Goal: Information Seeking & Learning: Check status

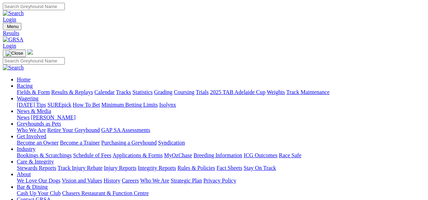
select select "VIC"
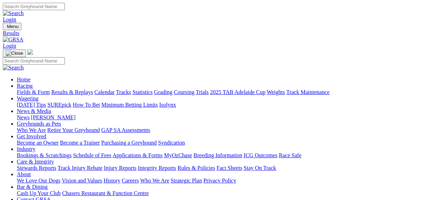
type input "Saturday, 19 Apr 2025"
drag, startPoint x: 42, startPoint y: 153, endPoint x: 48, endPoint y: 150, distance: 6.1
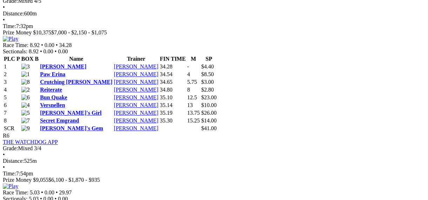
scroll to position [957, 0]
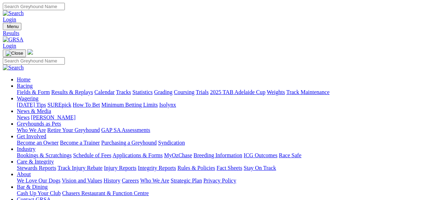
select select "VIC"
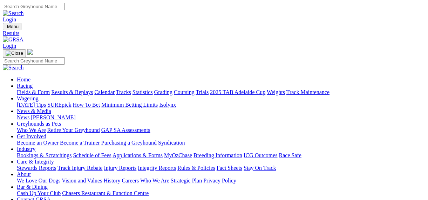
type input "Wednesday, 7 May 2025"
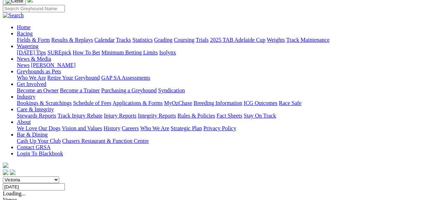
scroll to position [64, 0]
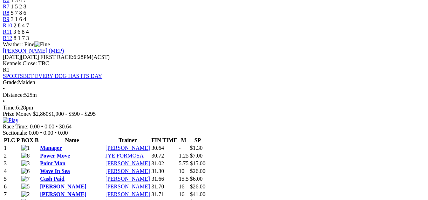
scroll to position [287, 0]
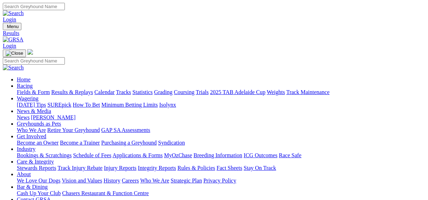
select select "VIC"
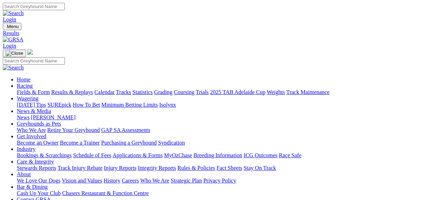
type input "[DATE]"
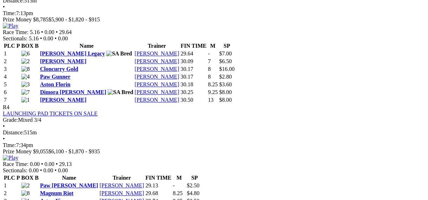
scroll to position [638, 0]
